Goal: Task Accomplishment & Management: Manage account settings

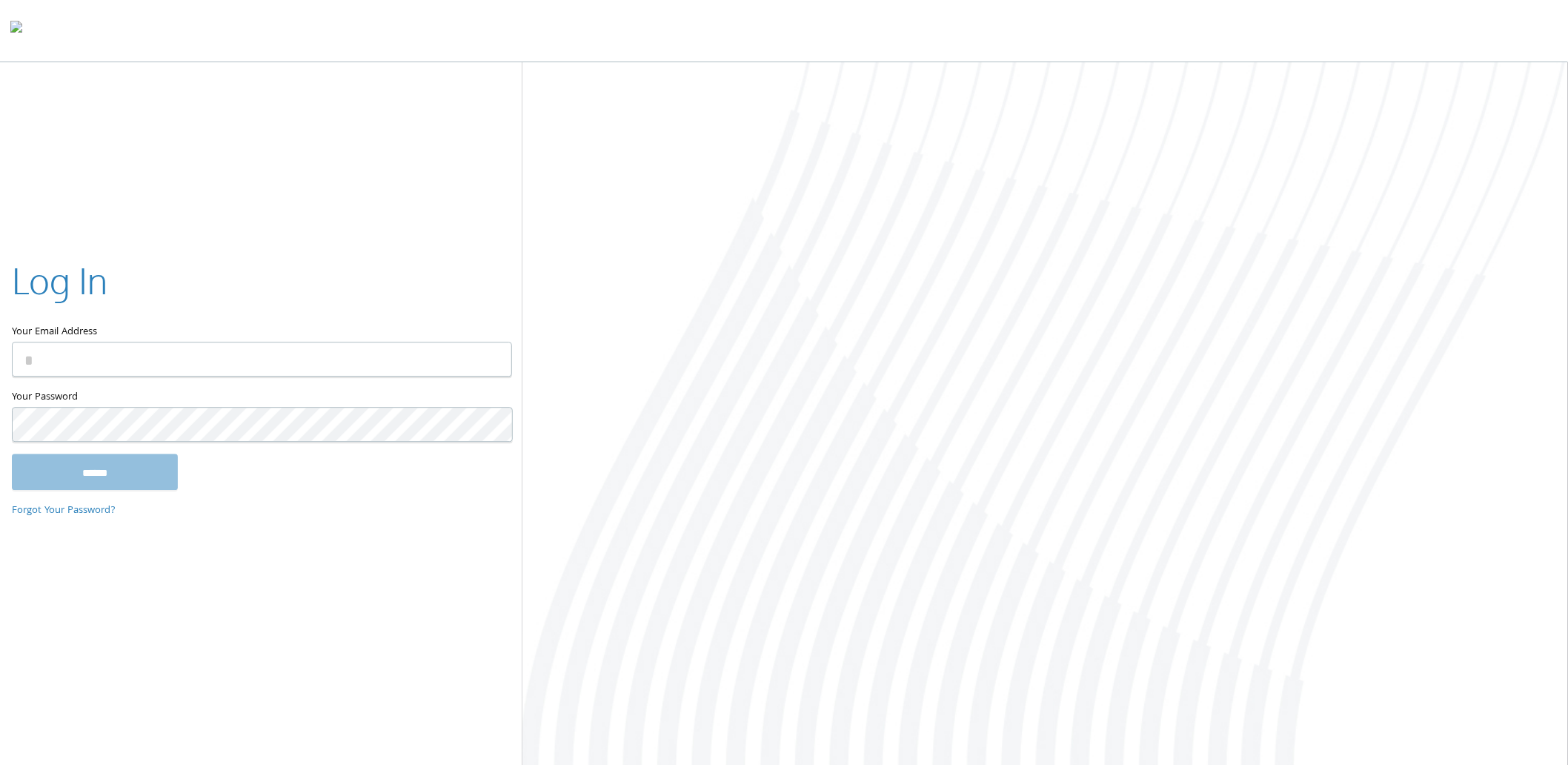
type input "**********"
click at [139, 467] on input "******" at bounding box center [95, 471] width 166 height 35
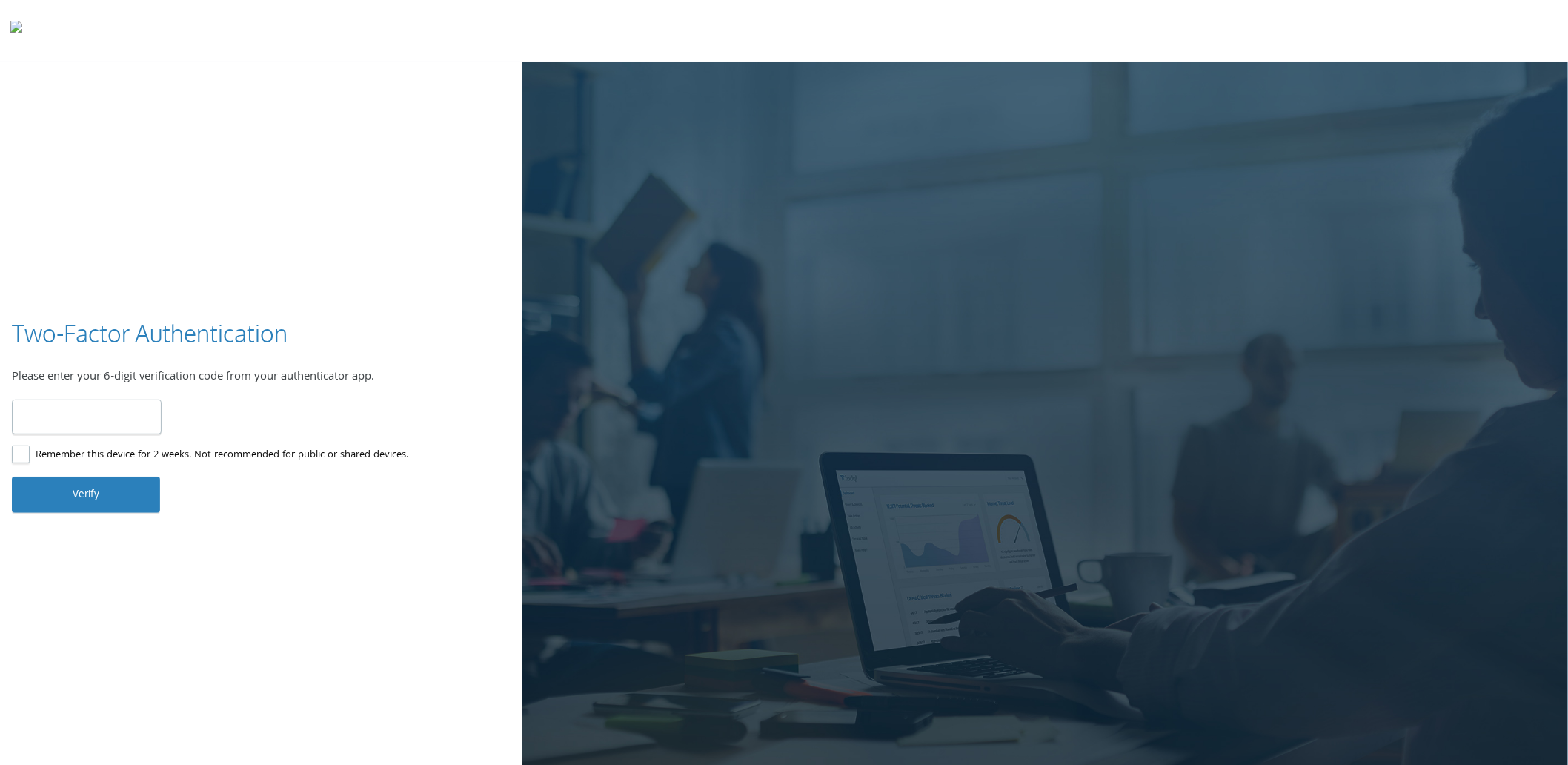
click at [104, 424] on input "number" at bounding box center [87, 416] width 150 height 35
type input "******"
